Goal: Browse casually: Explore the website without a specific task or goal

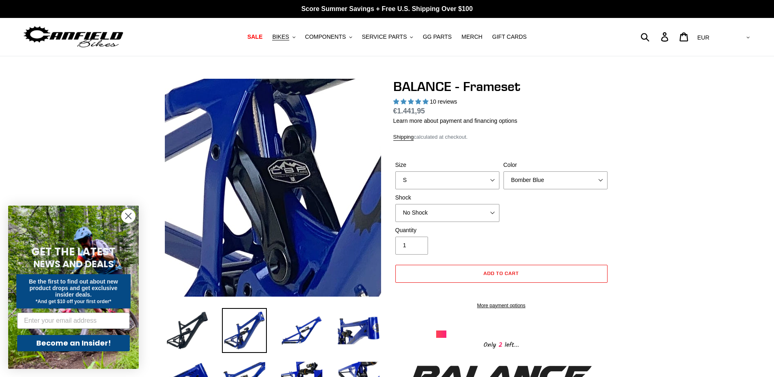
select select "highest-rating"
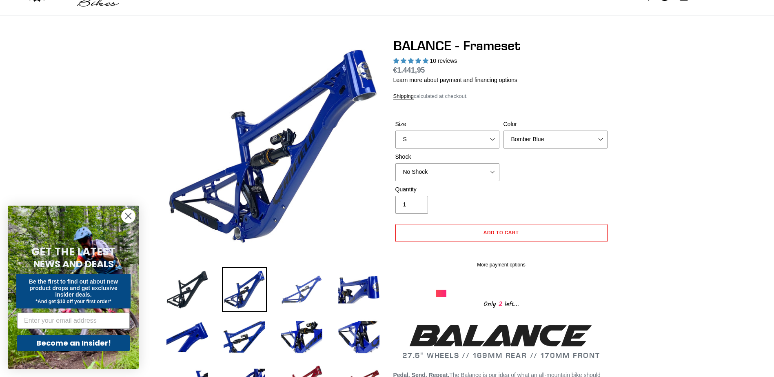
click at [289, 301] on img at bounding box center [301, 289] width 45 height 45
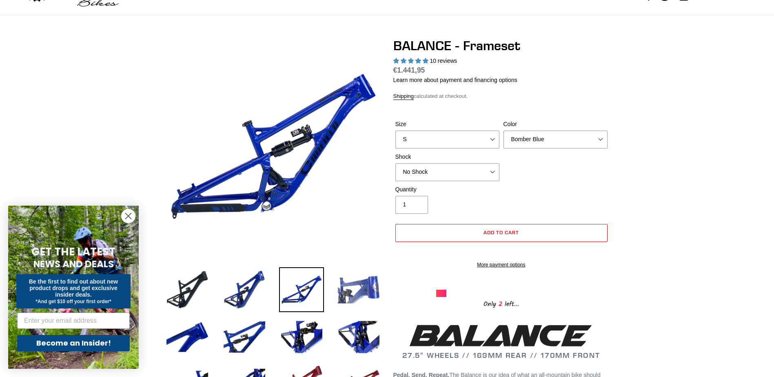
click at [360, 296] on img at bounding box center [358, 289] width 45 height 45
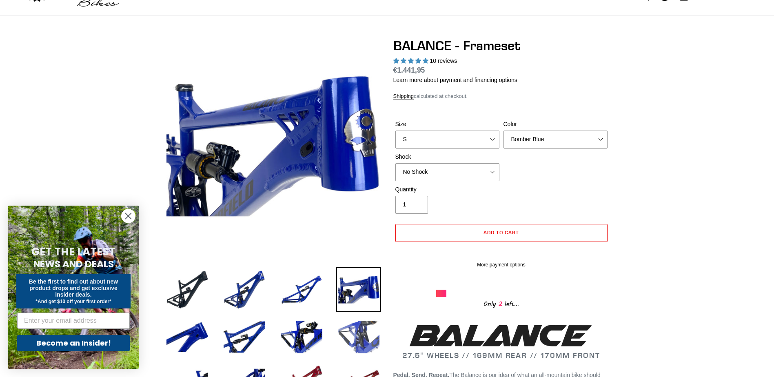
click at [369, 337] on img at bounding box center [358, 336] width 45 height 45
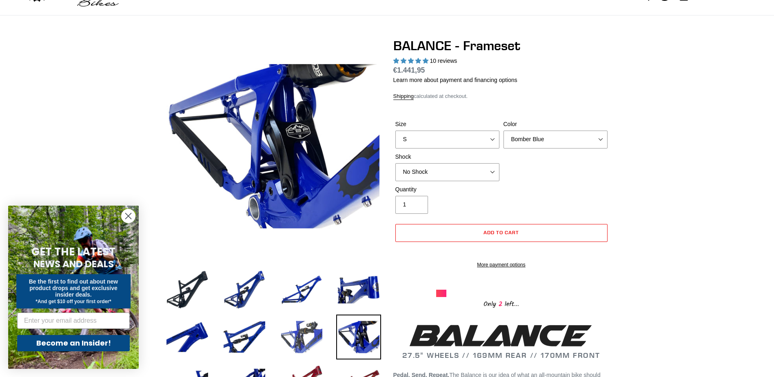
click at [305, 339] on img at bounding box center [301, 336] width 45 height 45
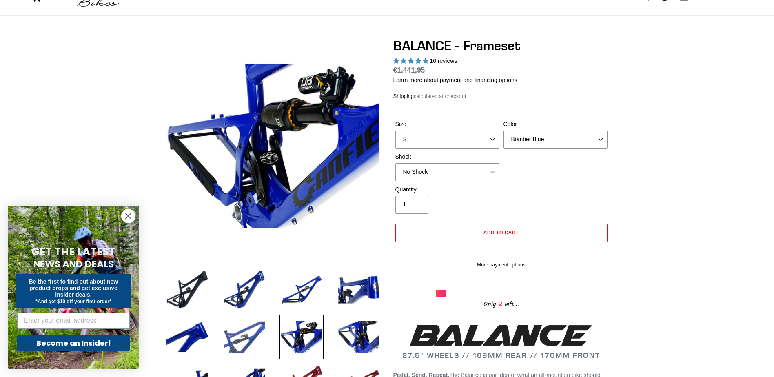
click at [244, 336] on img at bounding box center [244, 336] width 45 height 45
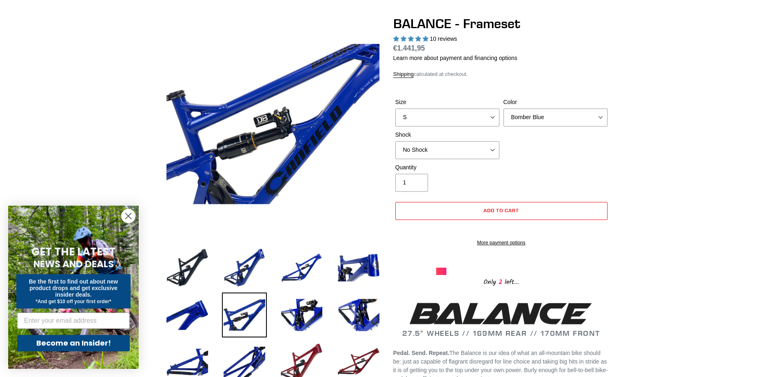
scroll to position [82, 0]
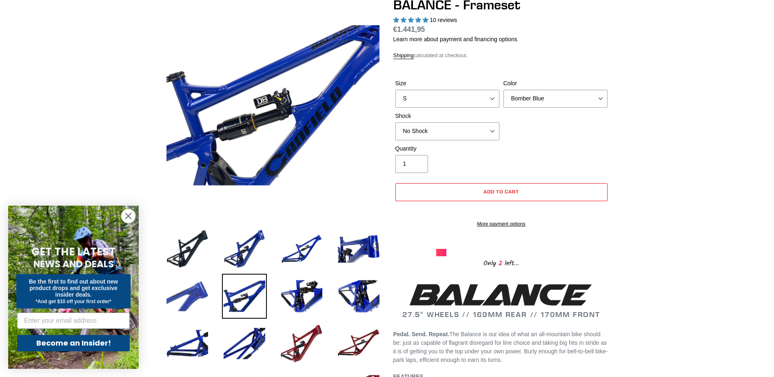
click at [178, 306] on img at bounding box center [187, 296] width 45 height 45
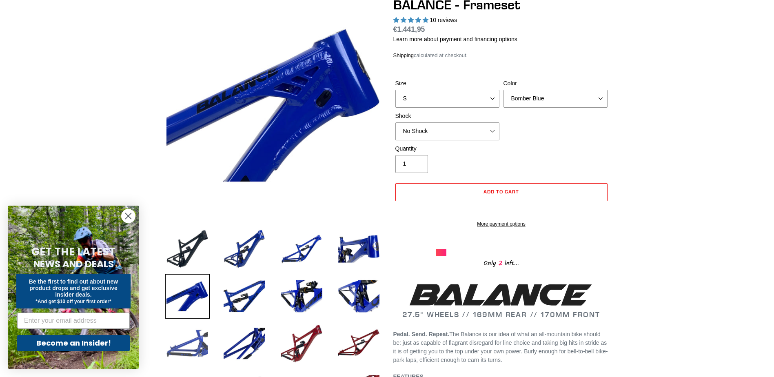
click at [191, 341] on img at bounding box center [187, 343] width 45 height 45
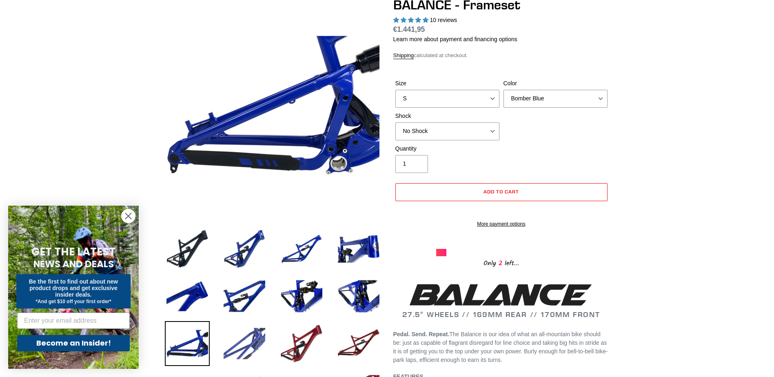
click at [250, 338] on img at bounding box center [244, 343] width 45 height 45
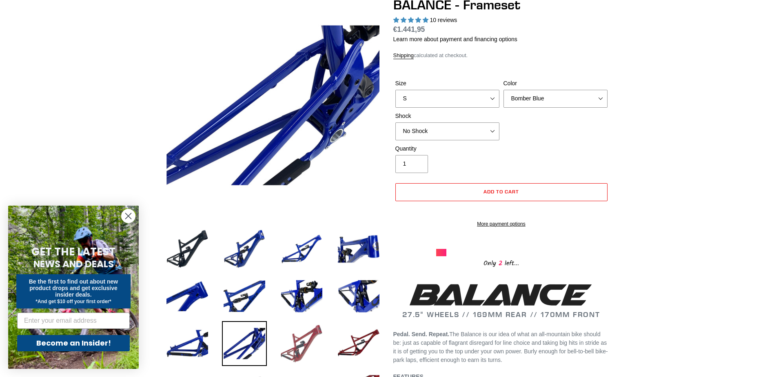
click at [298, 347] on img at bounding box center [301, 343] width 45 height 45
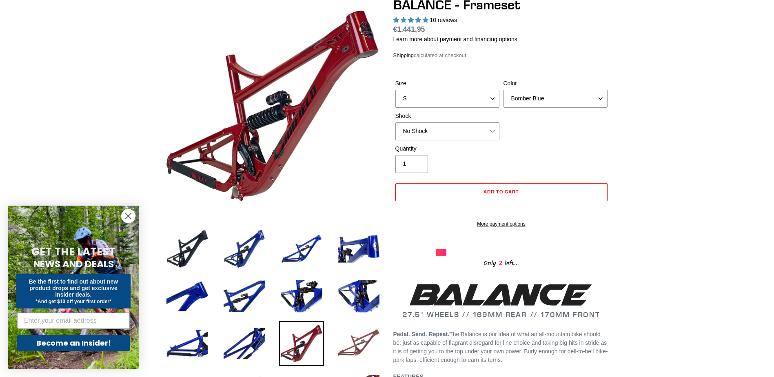
click at [343, 340] on img at bounding box center [358, 343] width 45 height 45
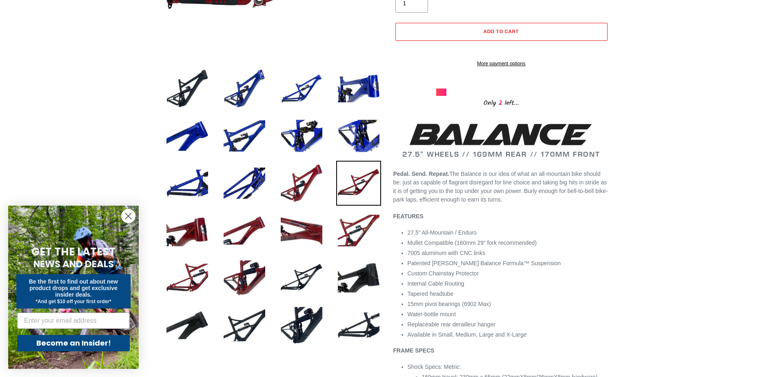
scroll to position [245, 0]
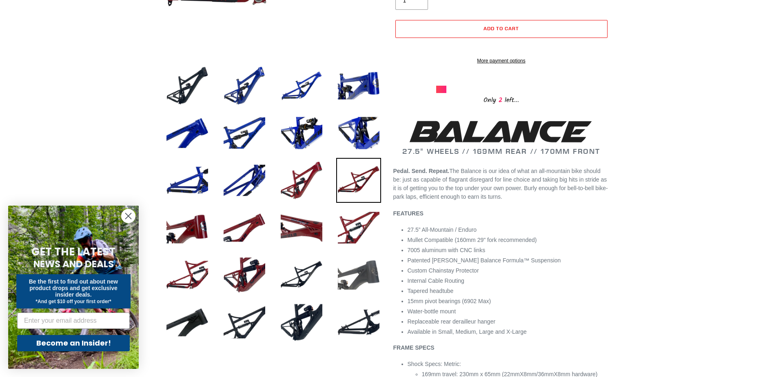
click at [353, 271] on img at bounding box center [358, 274] width 45 height 45
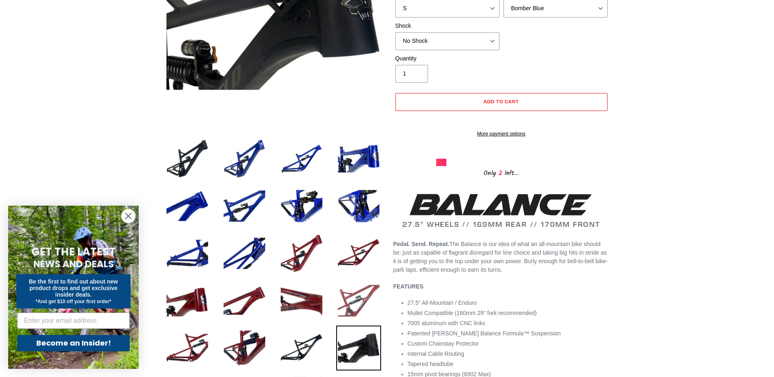
scroll to position [163, 0]
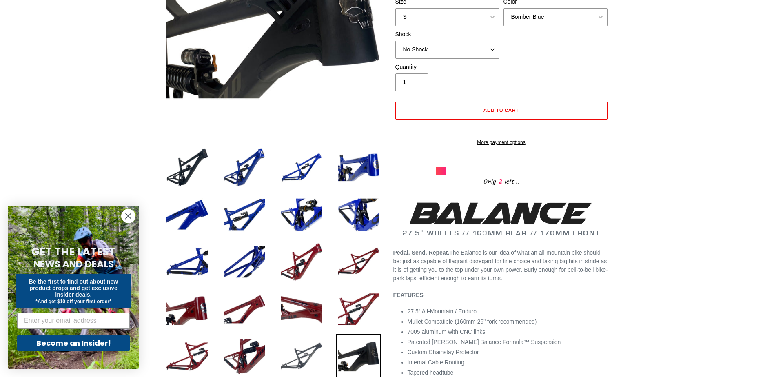
click at [307, 359] on img at bounding box center [301, 356] width 45 height 45
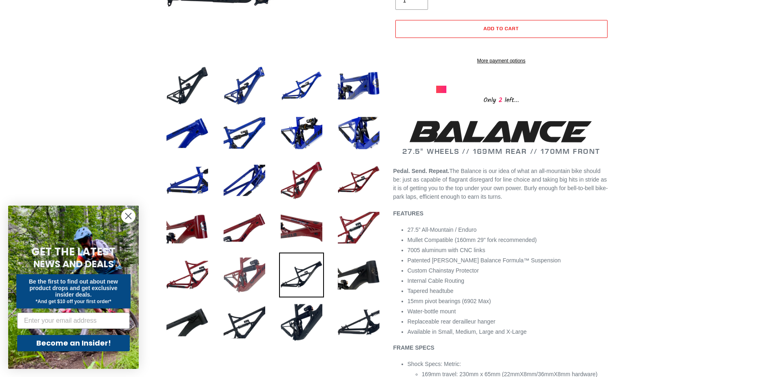
click at [237, 282] on img at bounding box center [244, 274] width 45 height 45
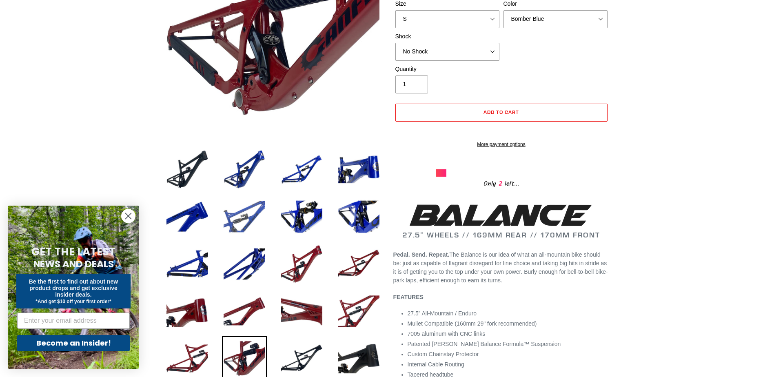
scroll to position [245, 0]
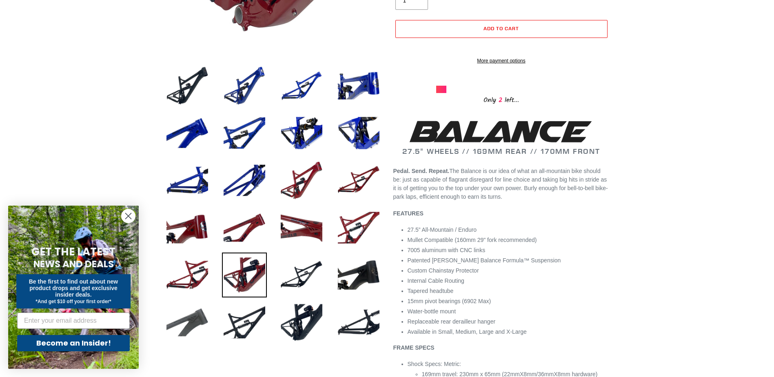
click at [176, 324] on img at bounding box center [187, 322] width 45 height 45
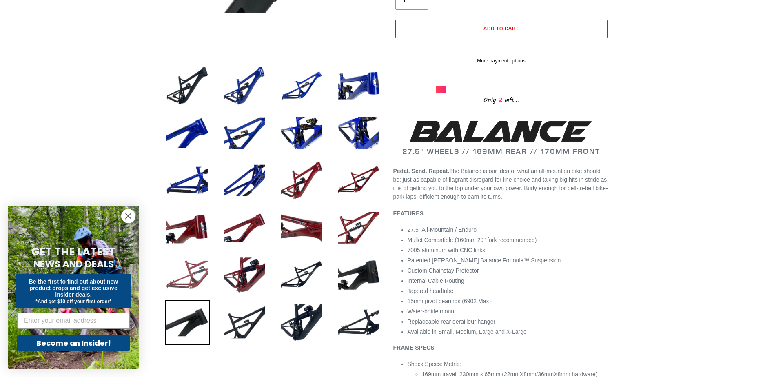
click at [185, 277] on img at bounding box center [187, 274] width 45 height 45
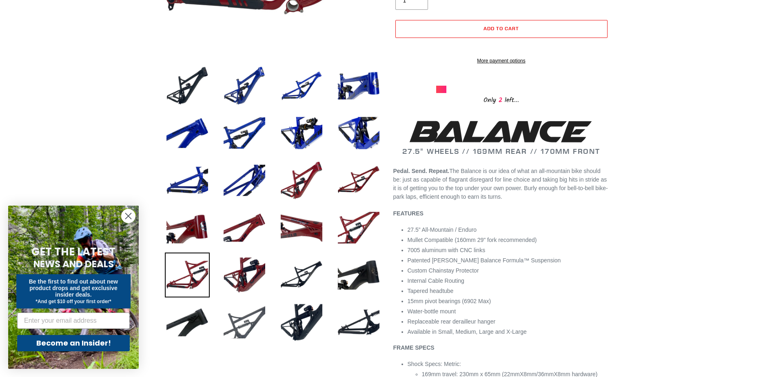
click at [236, 333] on img at bounding box center [244, 322] width 45 height 45
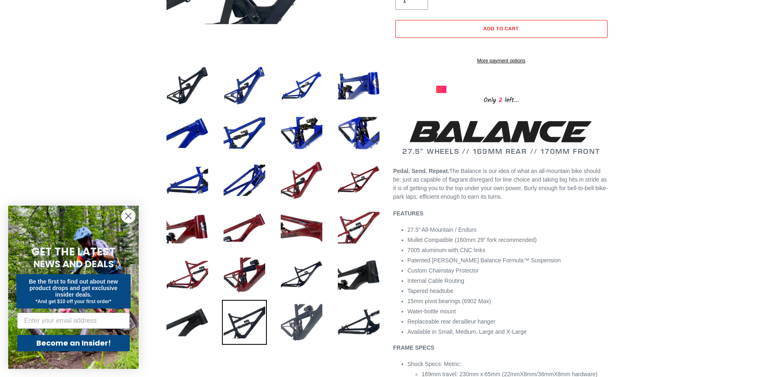
click at [289, 336] on img at bounding box center [301, 322] width 45 height 45
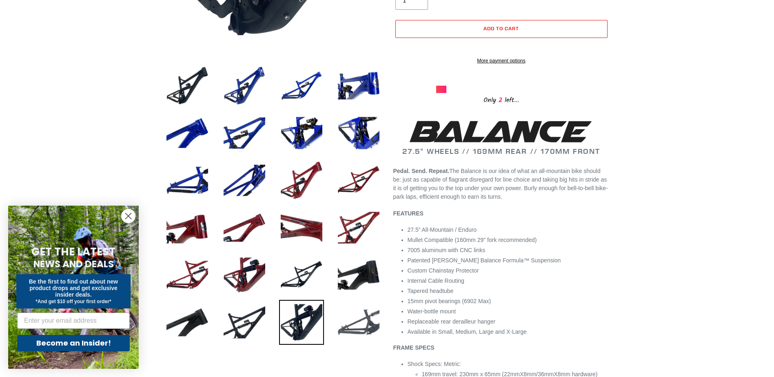
click at [377, 332] on img at bounding box center [358, 322] width 45 height 45
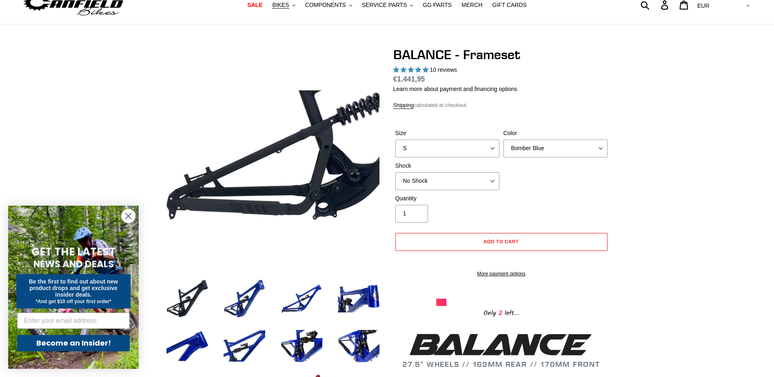
scroll to position [0, 0]
